Goal: Communication & Community: Answer question/provide support

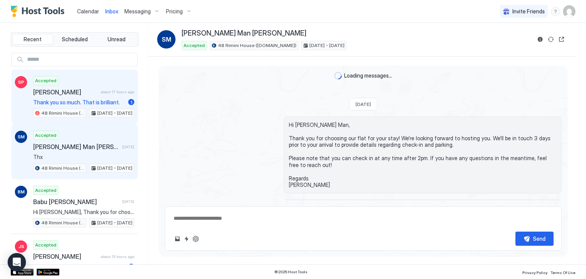
scroll to position [570, 0]
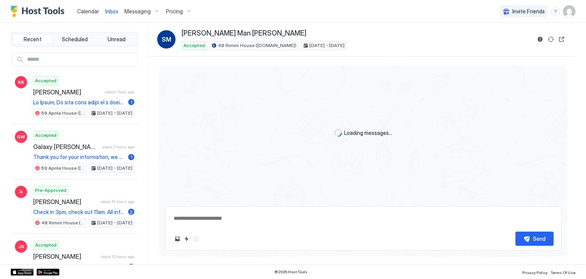
scroll to position [570, 0]
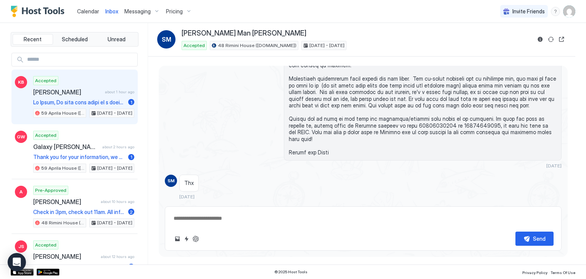
click at [105, 91] on span "about 1 hour ago" at bounding box center [119, 91] width 29 height 5
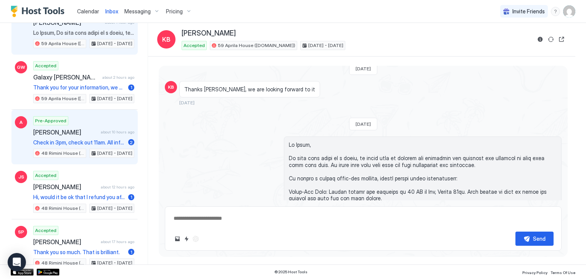
scroll to position [76, 0]
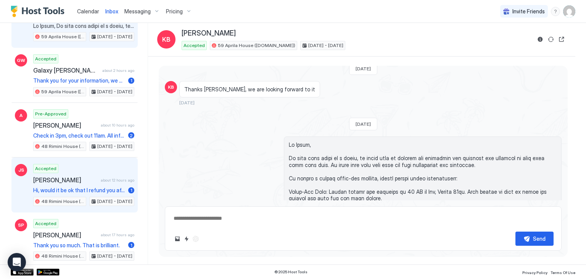
click at [82, 178] on span "[PERSON_NAME]" at bounding box center [65, 180] width 65 height 8
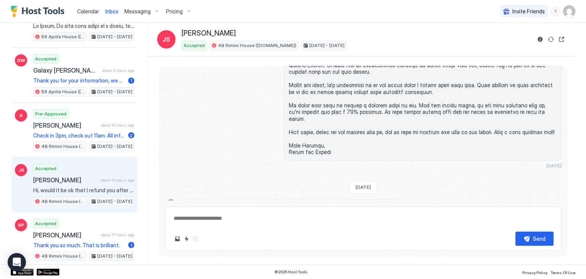
scroll to position [1747, 0]
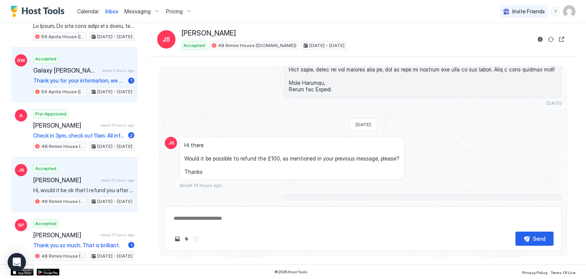
type textarea "*"
